Goal: Task Accomplishment & Management: Manage account settings

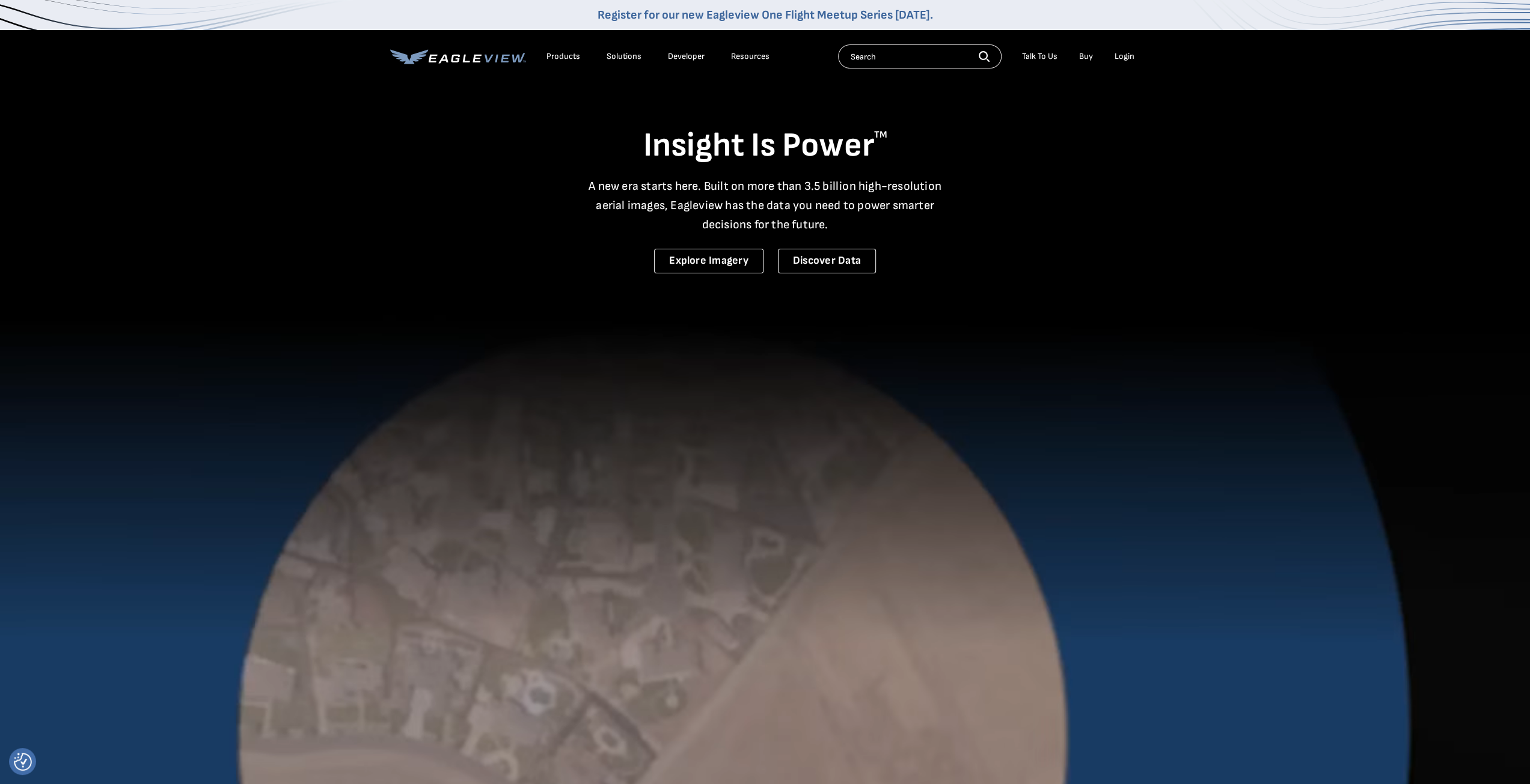
click at [1132, 57] on div "Login" at bounding box center [1124, 57] width 19 height 11
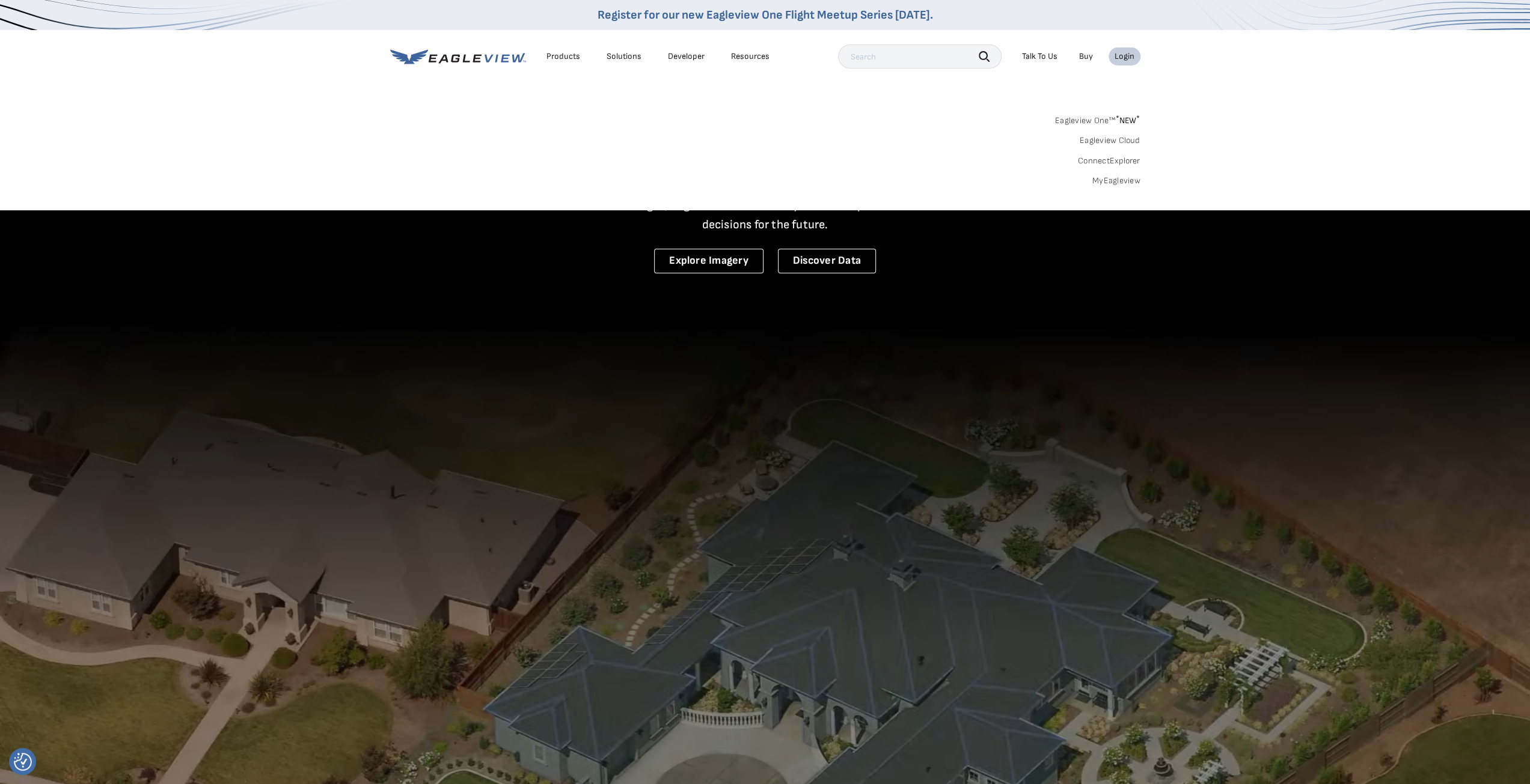
click at [1121, 53] on div "Login" at bounding box center [1124, 57] width 19 height 11
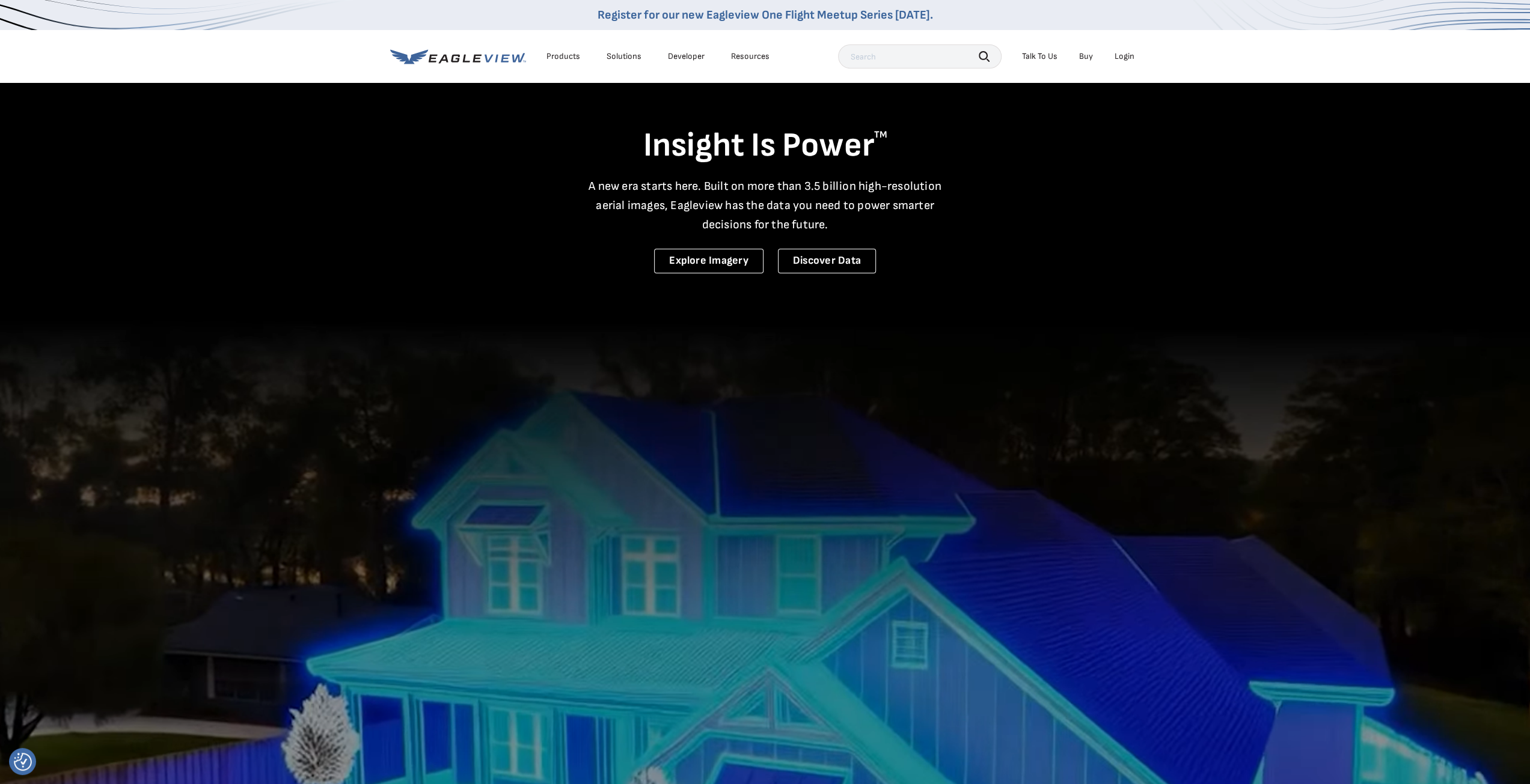
click at [1123, 56] on div "Login" at bounding box center [1124, 57] width 19 height 11
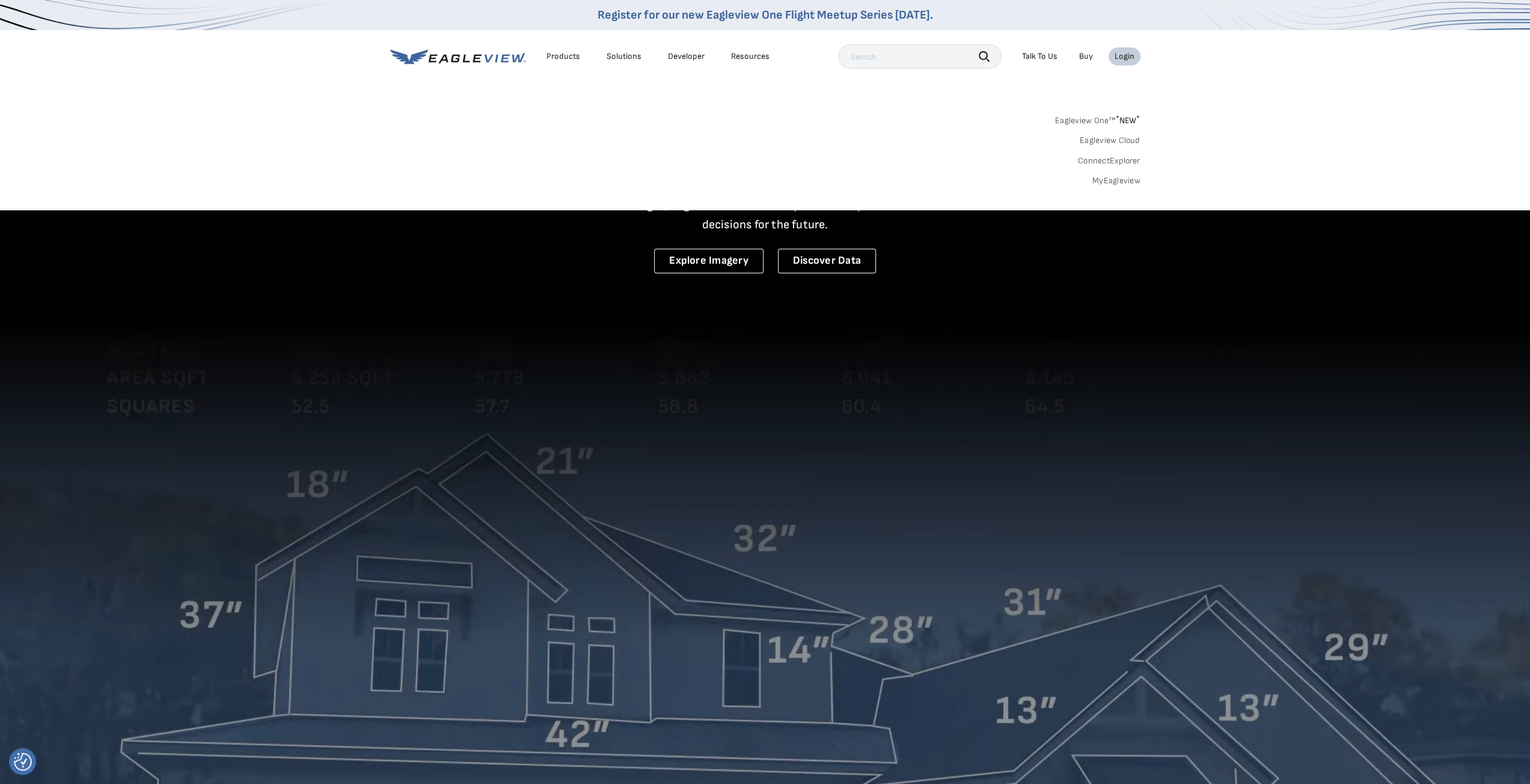
click at [1115, 181] on link "MyEagleview" at bounding box center [1116, 181] width 48 height 11
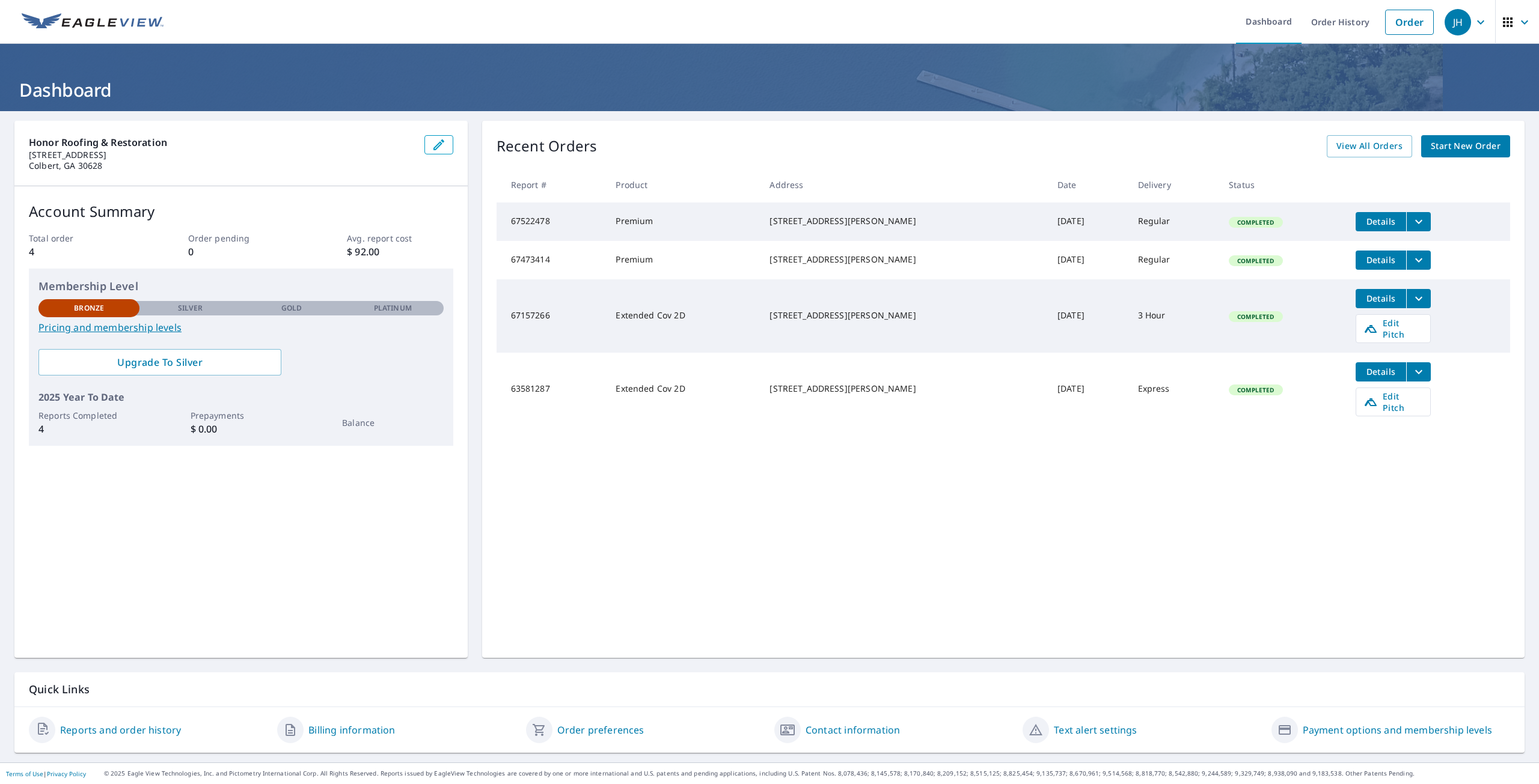
click at [1412, 226] on icon "filesDropdownBtn-67522478" at bounding box center [1418, 221] width 14 height 14
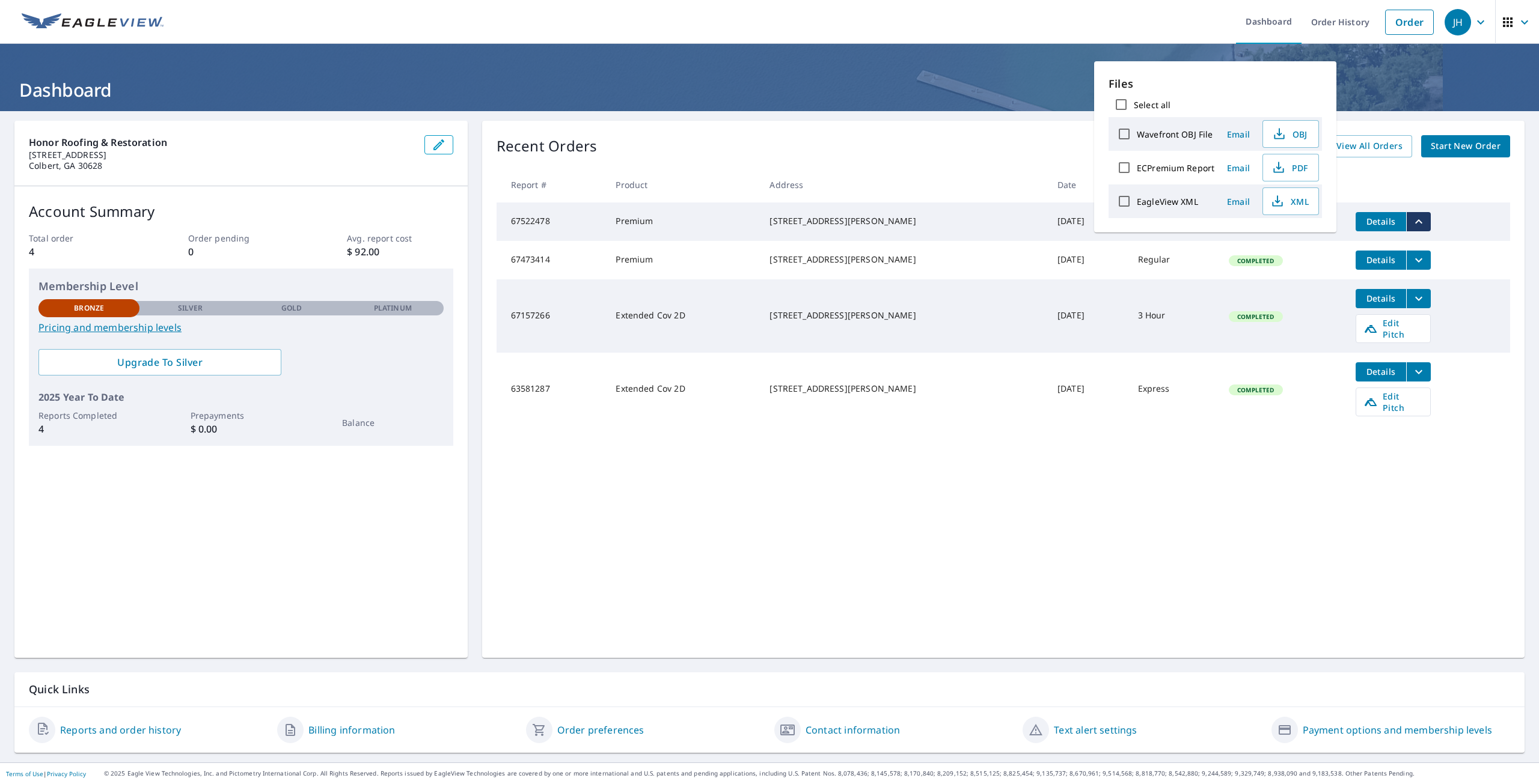
click at [625, 215] on td "Premium" at bounding box center [683, 222] width 154 height 39
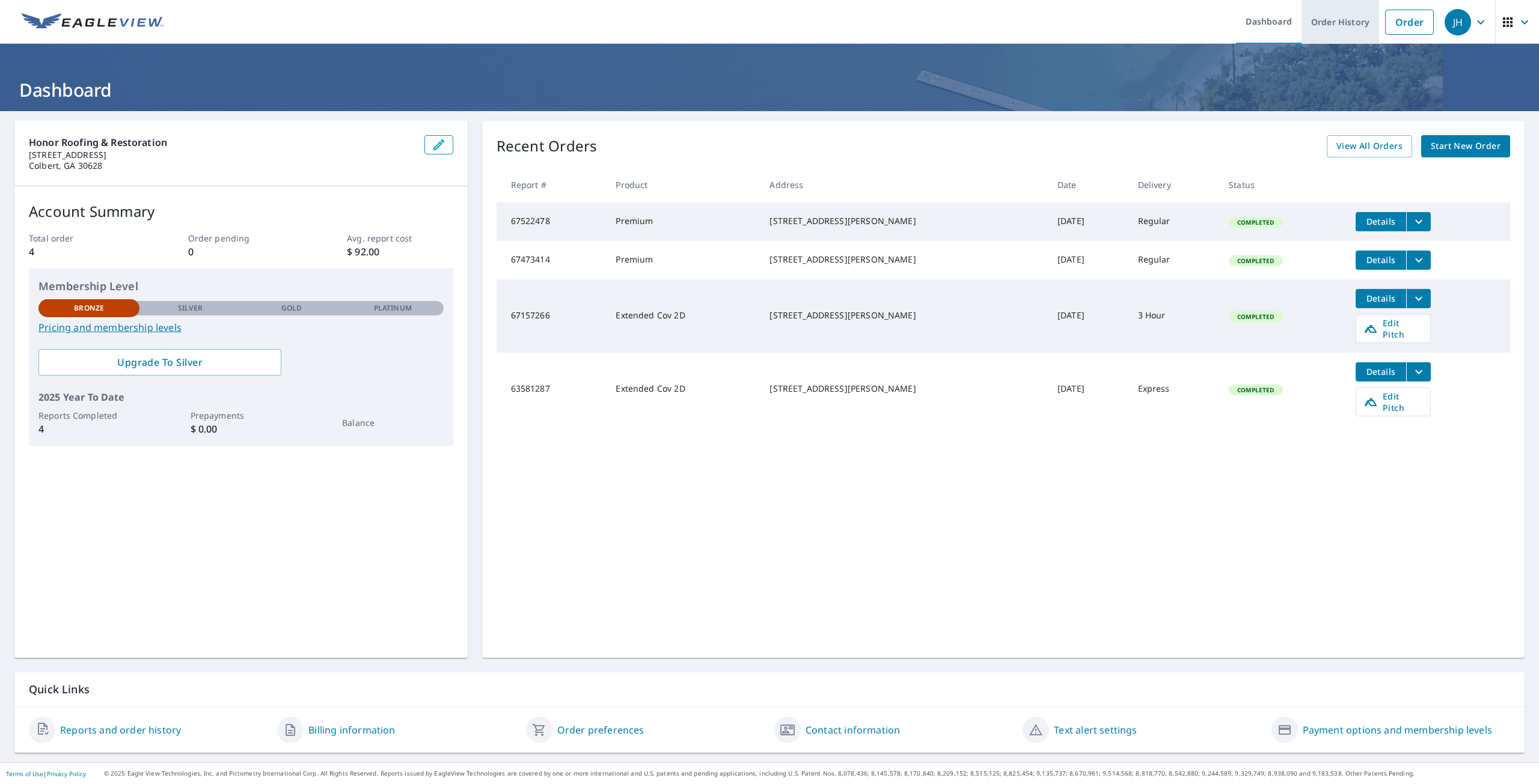
click at [1332, 19] on link "Order History" at bounding box center [1341, 22] width 78 height 44
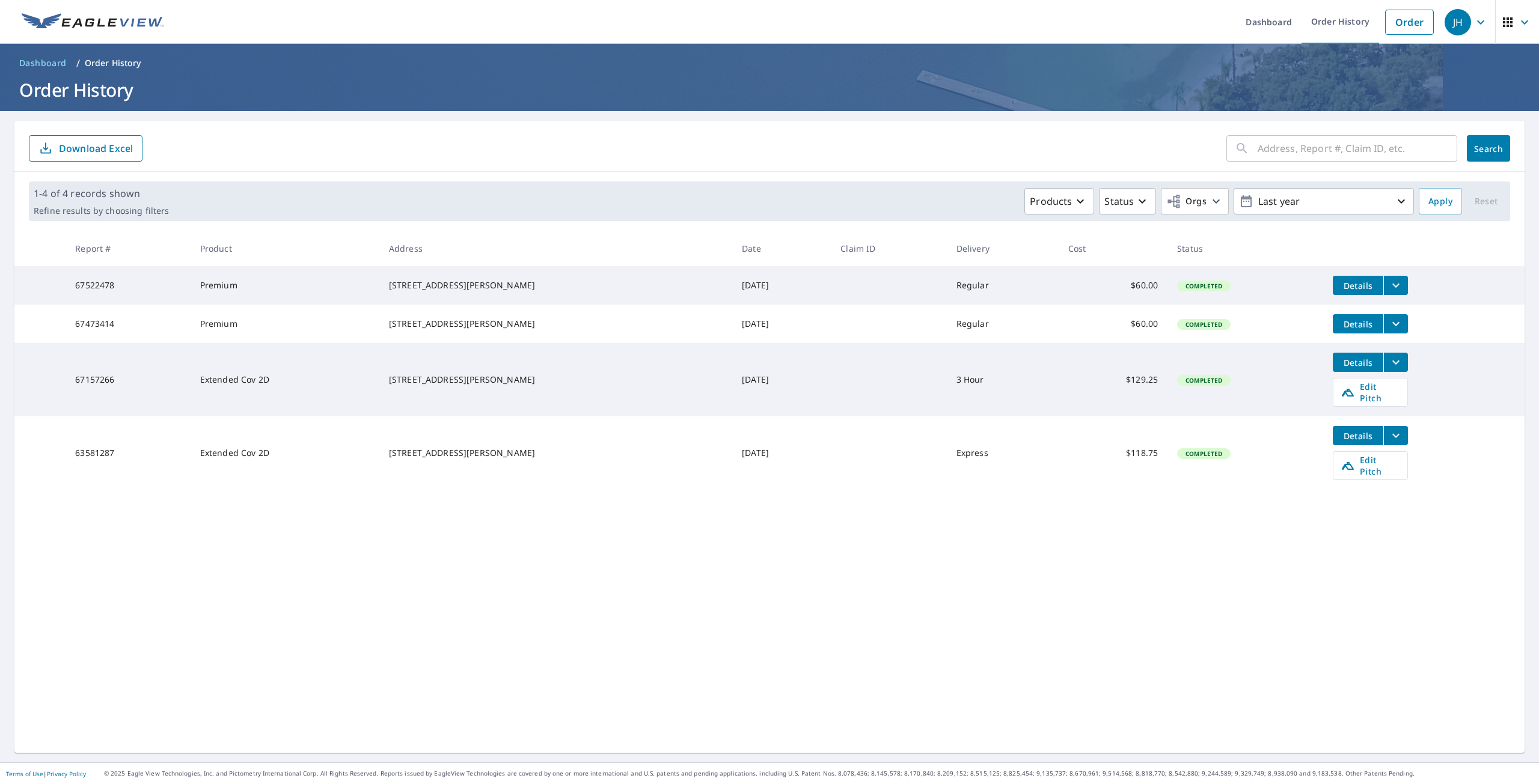
click at [1389, 287] on icon "filesDropdownBtn-67522478" at bounding box center [1395, 285] width 14 height 14
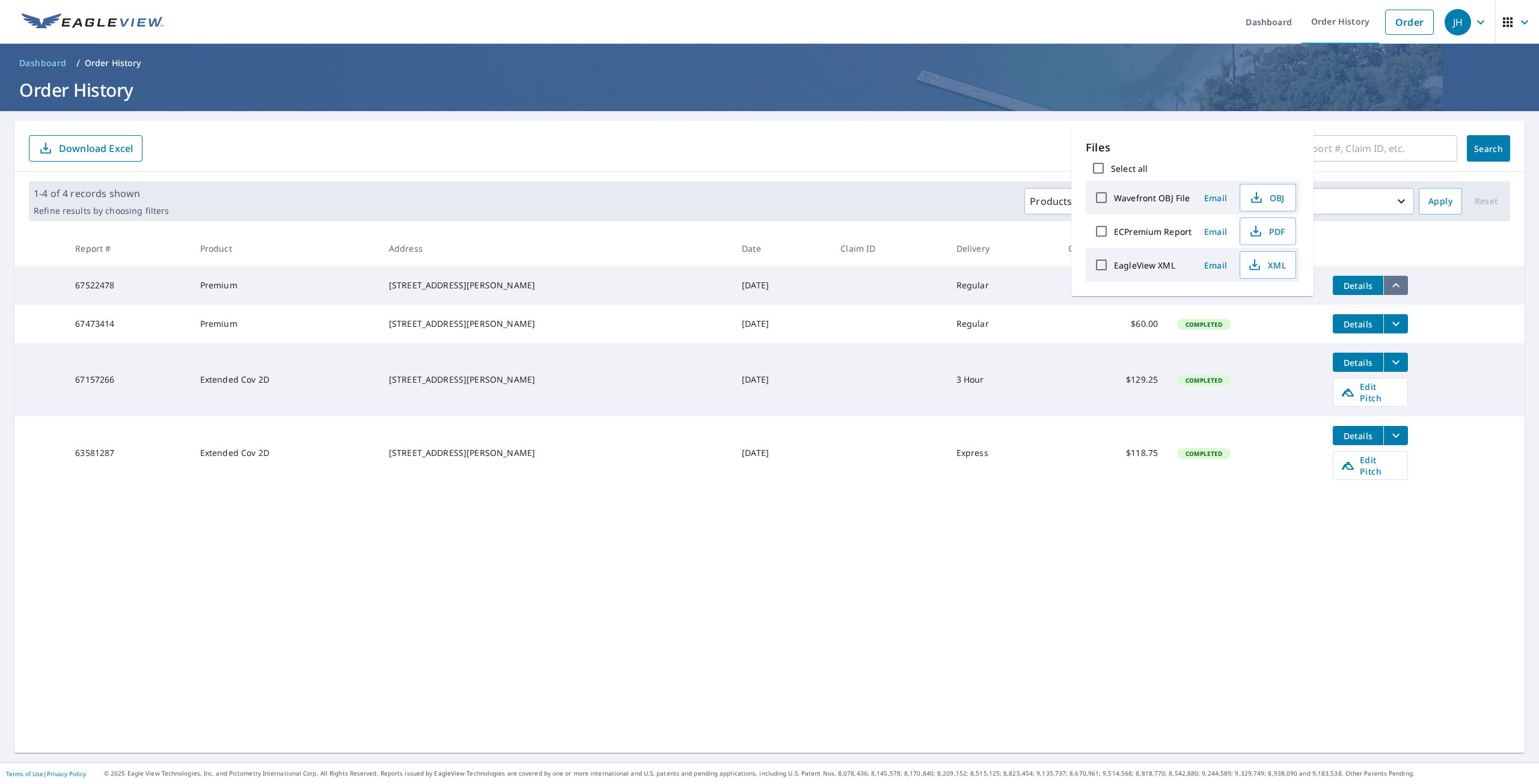
click at [1389, 287] on icon "filesDropdownBtn-67522478" at bounding box center [1395, 285] width 14 height 14
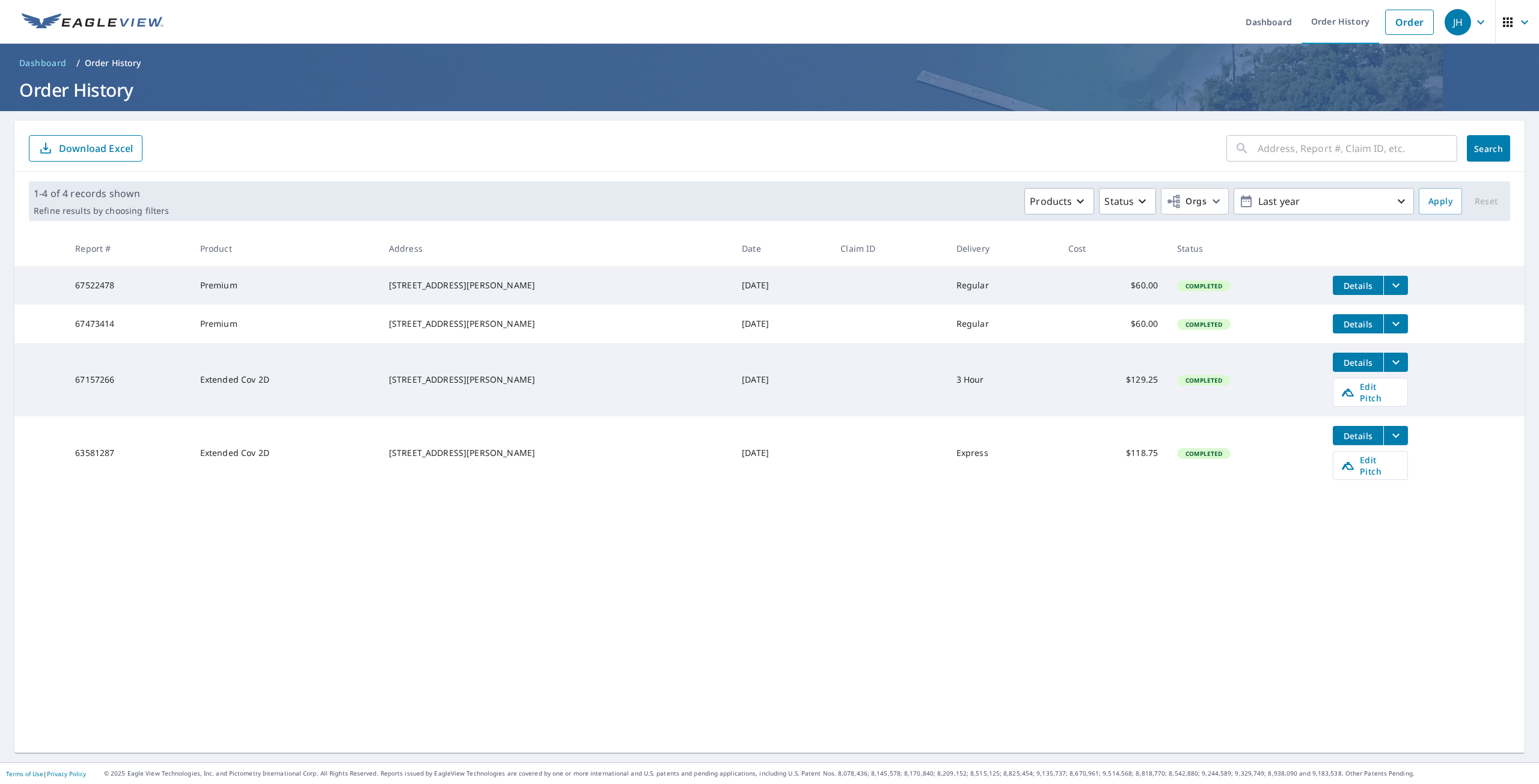
click at [1341, 284] on span "Details" at bounding box center [1357, 286] width 36 height 12
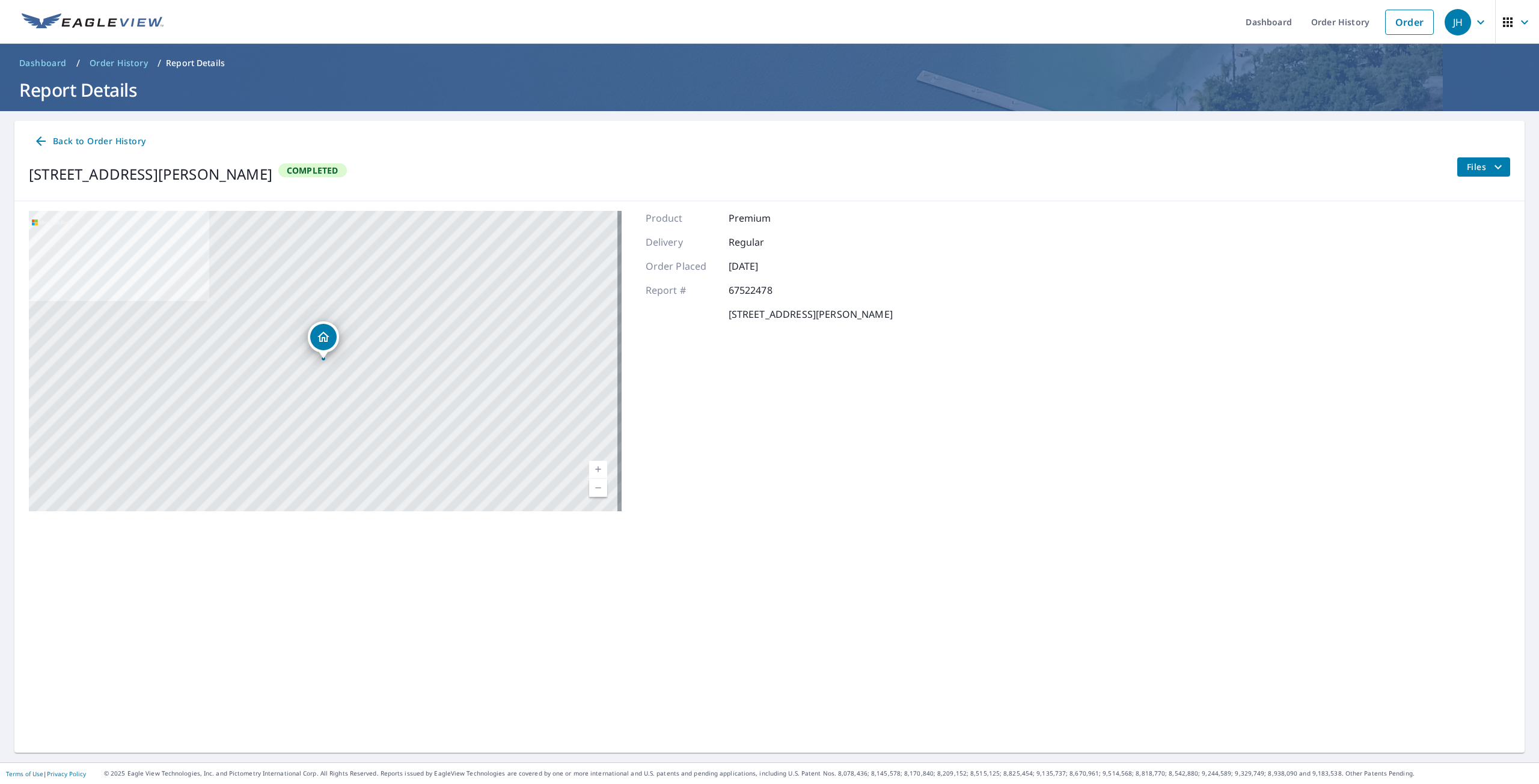
click at [35, 145] on icon at bounding box center [41, 141] width 14 height 14
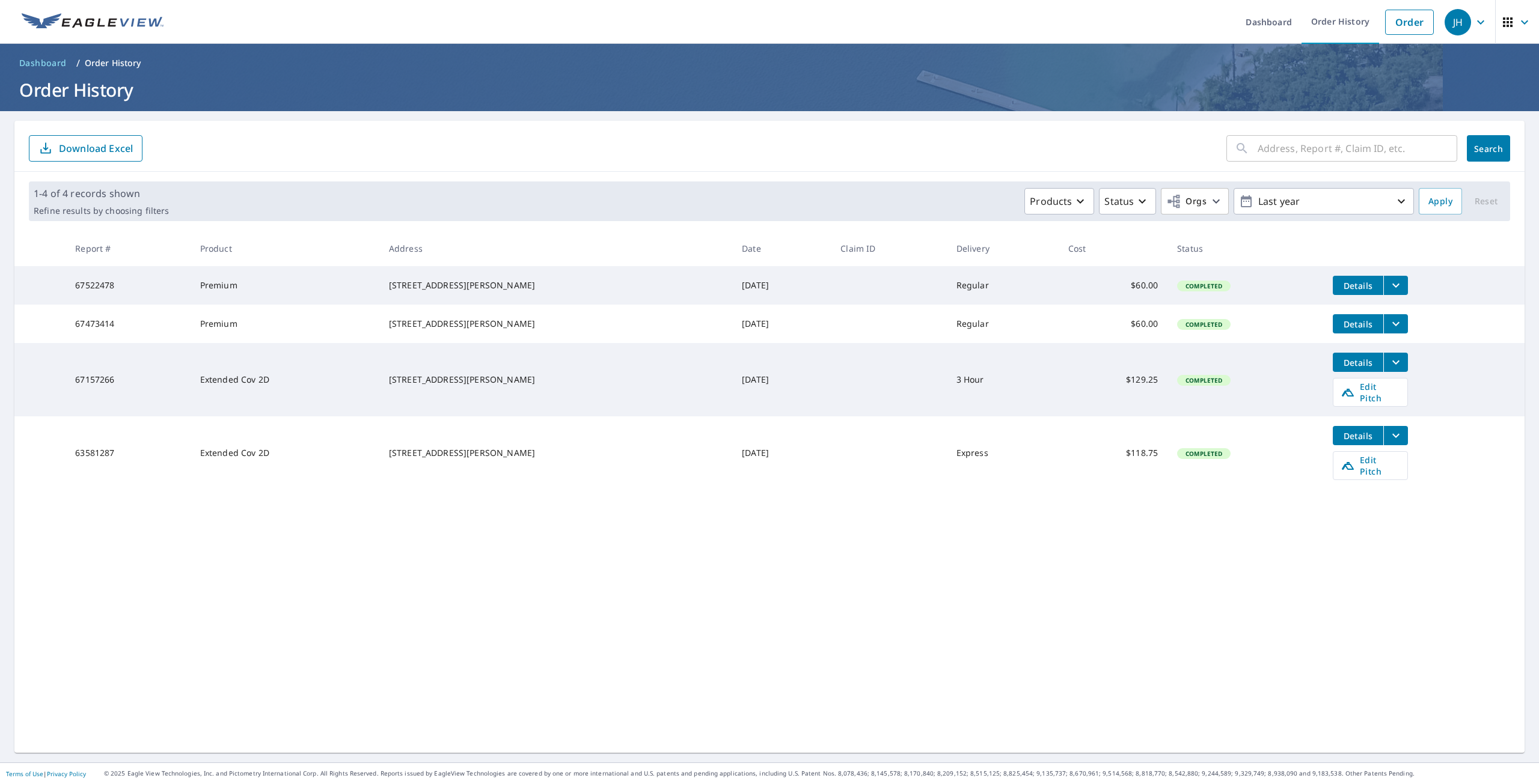
click at [1392, 284] on icon "filesDropdownBtn-67522478" at bounding box center [1395, 285] width 8 height 4
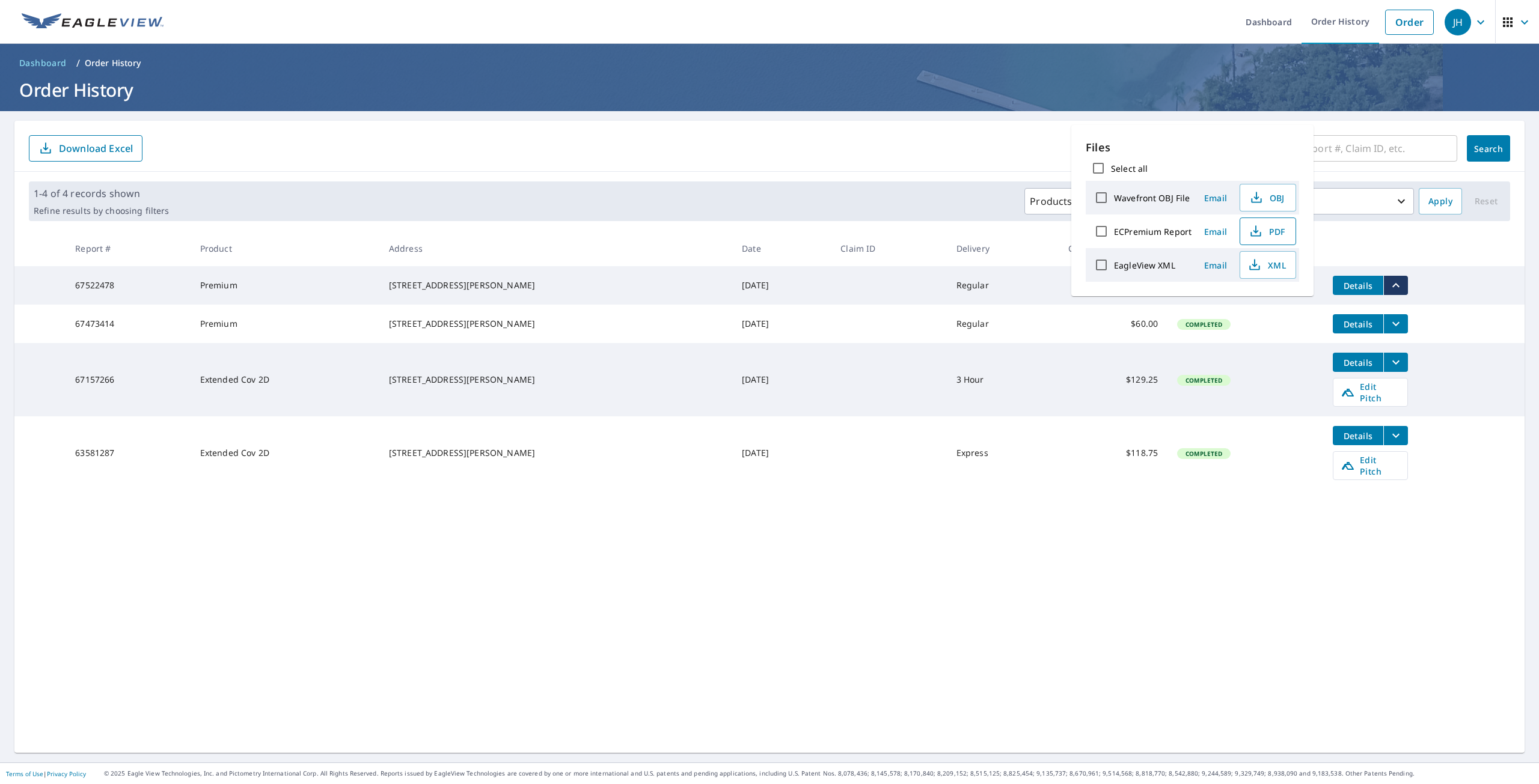
click at [1280, 230] on span "PDF" at bounding box center [1267, 231] width 39 height 14
